Goal: Complete application form

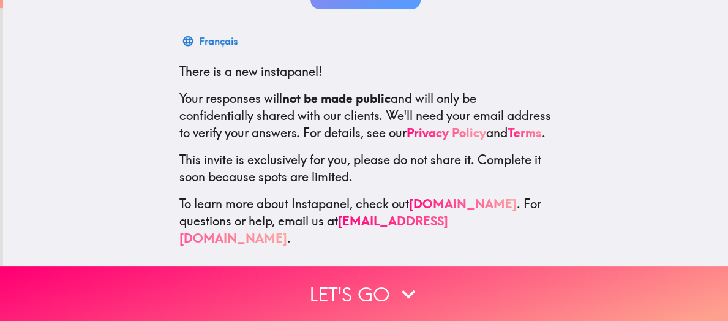
scroll to position [187, 0]
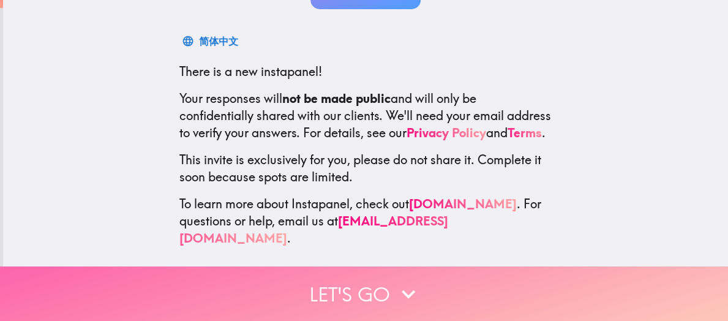
click at [355, 282] on button "Let's go" at bounding box center [364, 293] width 728 height 54
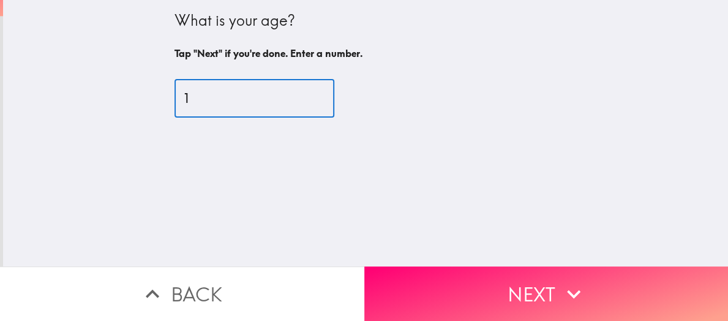
click at [305, 91] on input "1" at bounding box center [254, 99] width 160 height 38
click at [305, 92] on input "2" at bounding box center [254, 99] width 160 height 38
click at [305, 92] on input "3" at bounding box center [254, 99] width 160 height 38
click at [305, 92] on input "4" at bounding box center [254, 99] width 160 height 38
click at [306, 92] on input "5" at bounding box center [254, 99] width 160 height 38
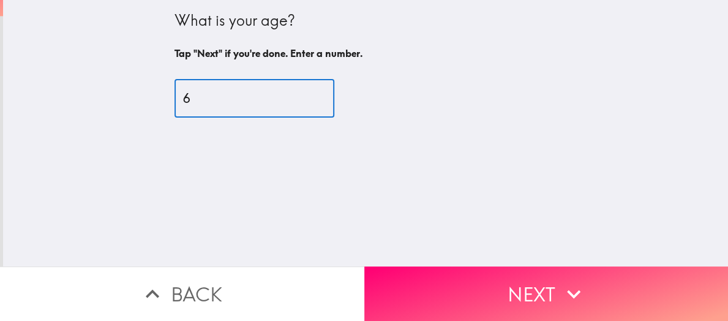
click at [306, 93] on input "6" at bounding box center [254, 99] width 160 height 38
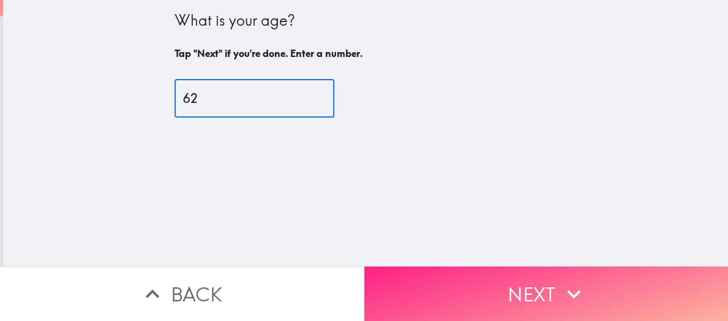
type input "62"
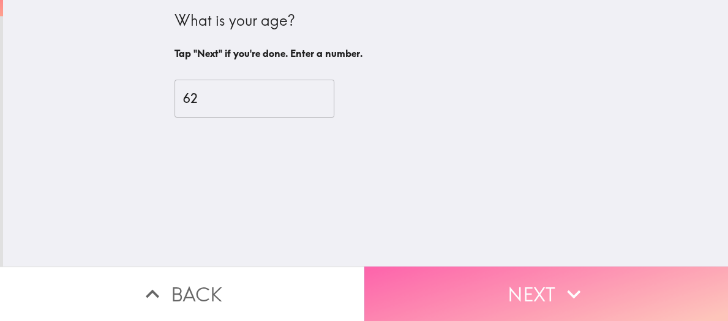
click at [531, 276] on button "Next" at bounding box center [546, 293] width 364 height 54
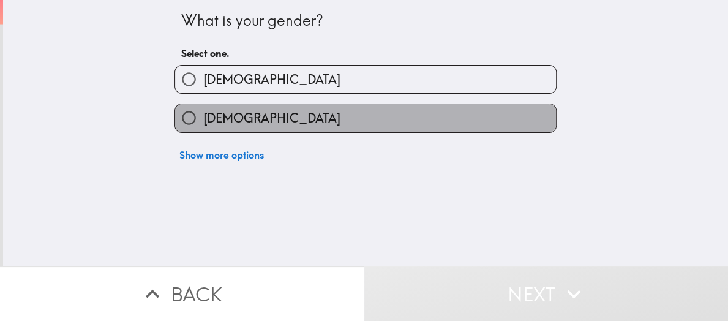
click at [270, 112] on label "[DEMOGRAPHIC_DATA]" at bounding box center [365, 118] width 381 height 28
click at [203, 112] on input "[DEMOGRAPHIC_DATA]" at bounding box center [189, 118] width 28 height 28
radio input "true"
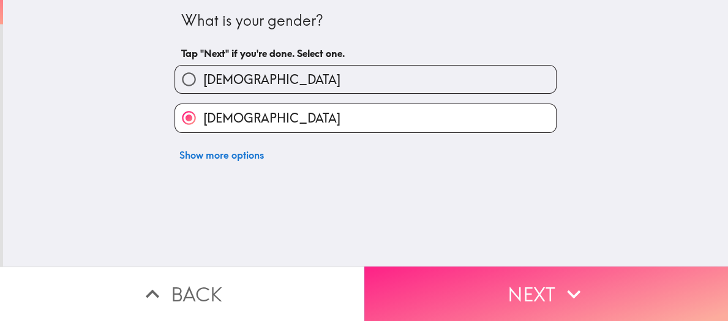
click at [531, 291] on button "Next" at bounding box center [546, 293] width 364 height 54
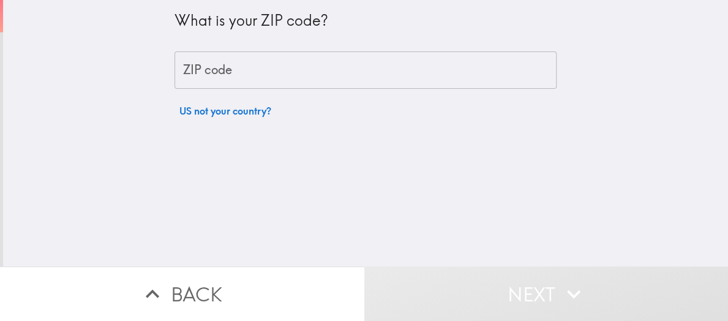
click at [287, 55] on input "ZIP code" at bounding box center [365, 70] width 382 height 38
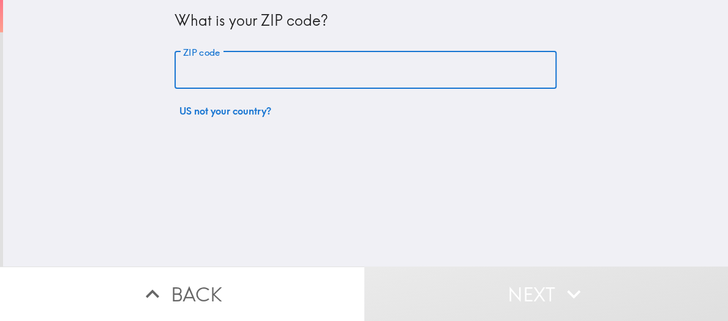
type input "11743"
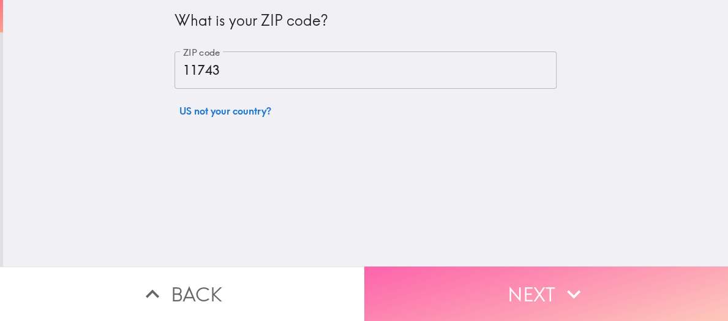
click at [532, 278] on button "Next" at bounding box center [546, 293] width 364 height 54
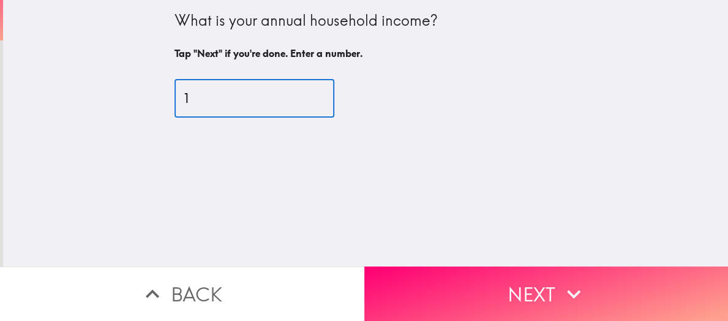
click at [306, 95] on input "1" at bounding box center [254, 99] width 160 height 38
click at [306, 95] on input "2" at bounding box center [254, 99] width 160 height 38
click at [306, 95] on input "3" at bounding box center [254, 99] width 160 height 38
click at [306, 95] on input "4" at bounding box center [254, 99] width 160 height 38
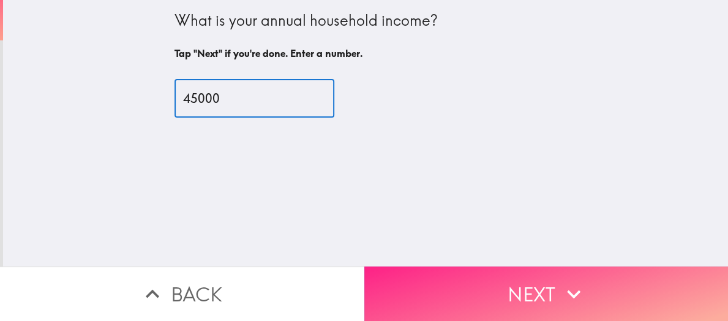
type input "45000"
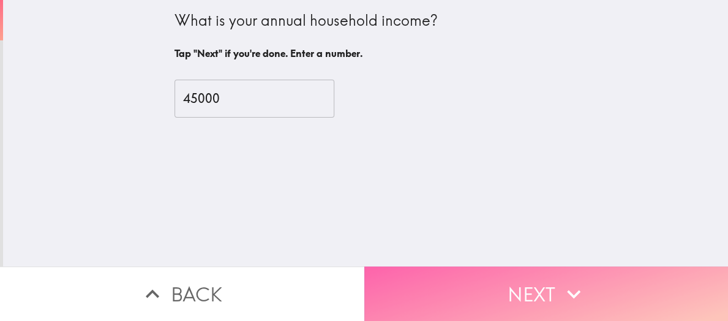
click at [540, 282] on button "Next" at bounding box center [546, 293] width 364 height 54
